Goal: Task Accomplishment & Management: Complete application form

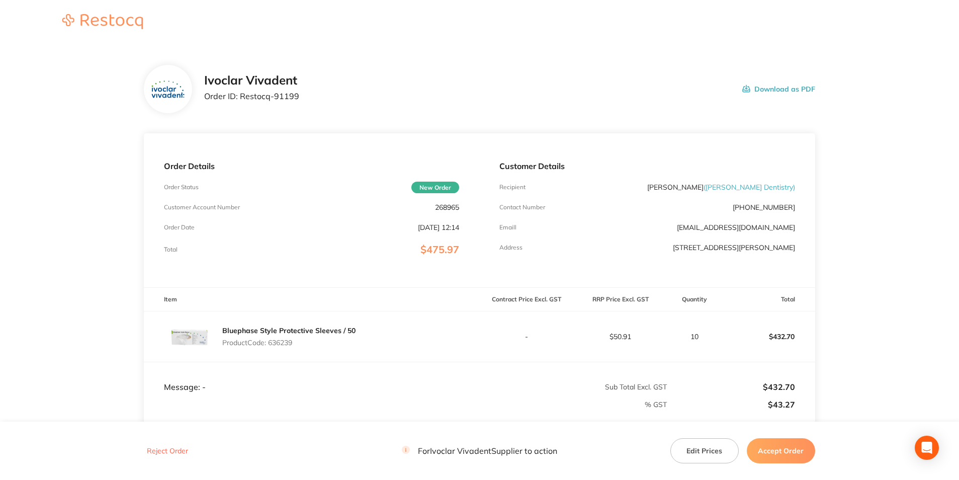
click at [43, 314] on main "Ivoclar Vivadent Order ID: Restocq- 91199 Download as PDF Order Details Order S…" at bounding box center [479, 297] width 959 height 505
click at [450, 207] on p "268965" at bounding box center [447, 207] width 24 height 8
copy p "268965"
drag, startPoint x: 239, startPoint y: 98, endPoint x: 302, endPoint y: 97, distance: 62.4
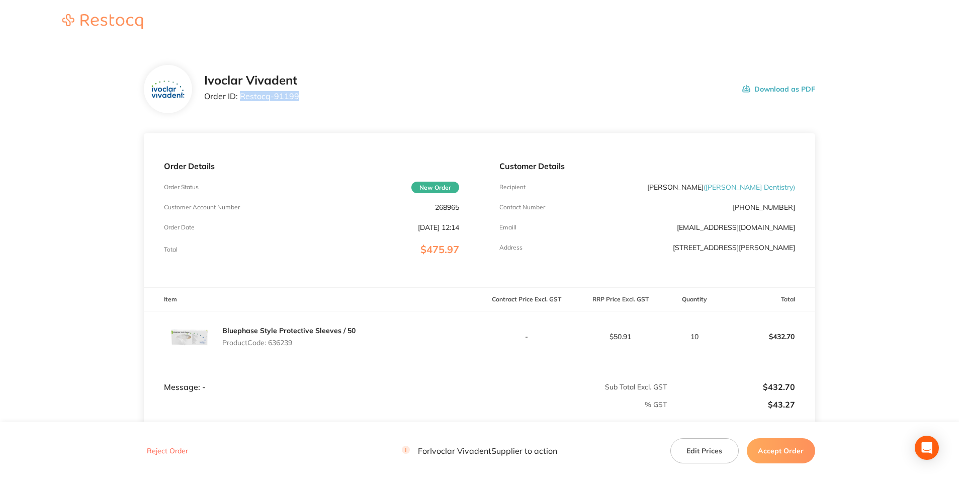
click at [302, 97] on div "Ivoclar Vivadent Order ID: Restocq- 91199 Download as PDF" at bounding box center [509, 88] width 611 height 31
copy p "Restocq- 91199"
click at [277, 342] on p "Product Code: 636239" at bounding box center [288, 343] width 133 height 8
copy p "636239"
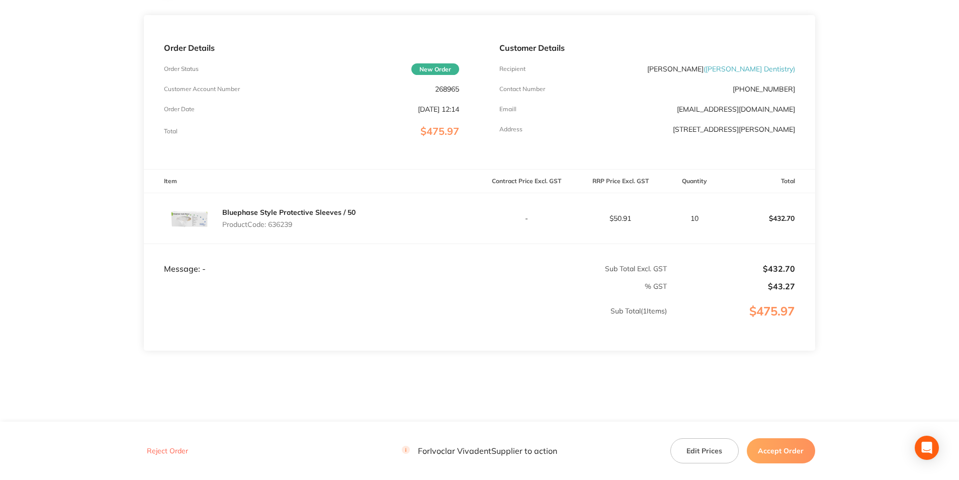
scroll to position [128, 0]
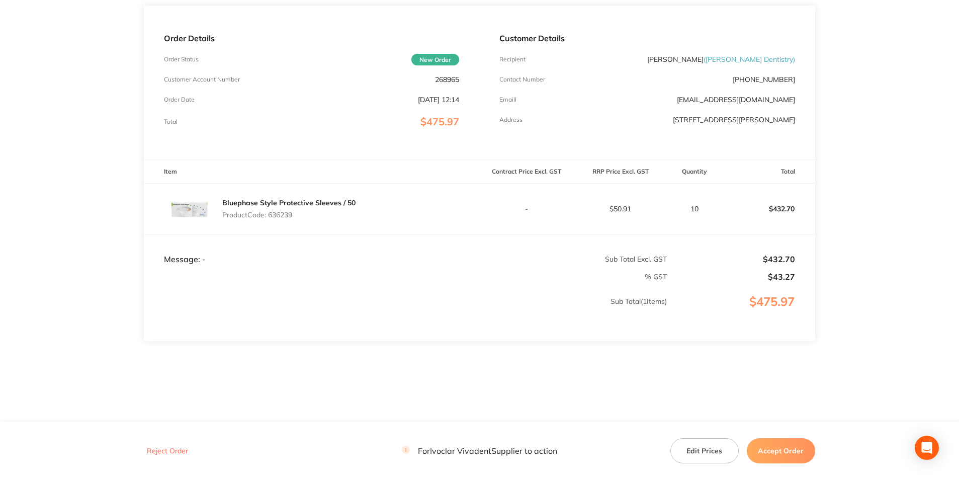
click at [786, 450] on button "Accept Order" at bounding box center [781, 450] width 68 height 25
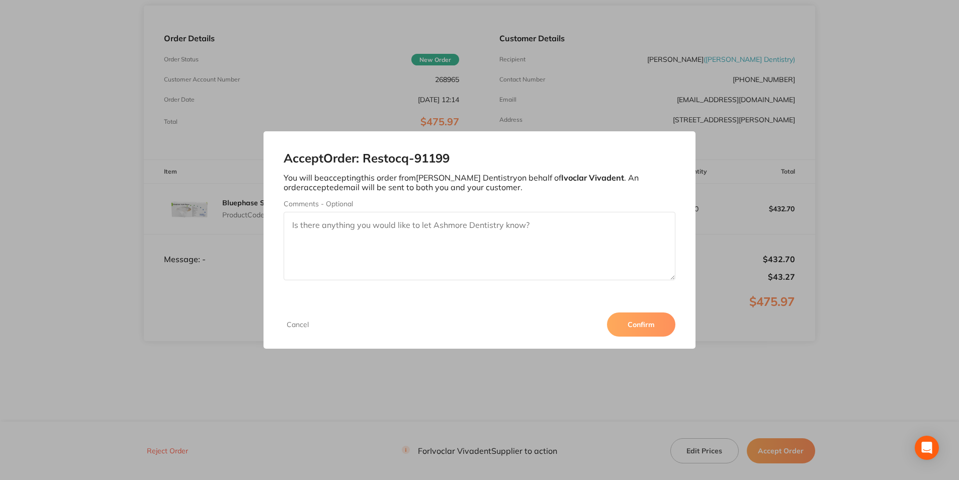
click at [424, 244] on textarea "Comments - Optional" at bounding box center [479, 246] width 391 height 68
type textarea "3011284460"
click at [639, 323] on button "Confirm" at bounding box center [641, 324] width 68 height 24
